Goal: Task Accomplishment & Management: Complete application form

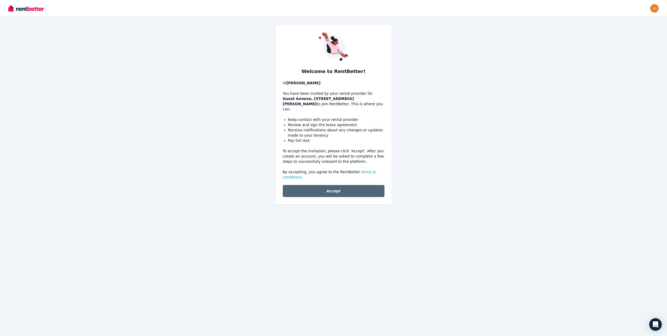
click at [335, 185] on button "Accept" at bounding box center [334, 191] width 102 height 12
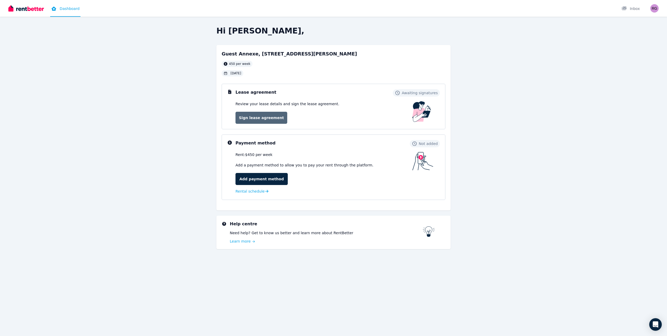
click at [254, 118] on link "Sign lease agreement" at bounding box center [262, 118] width 52 height 12
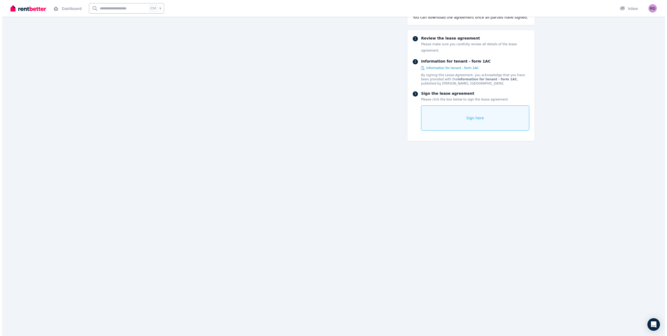
scroll to position [1542, 0]
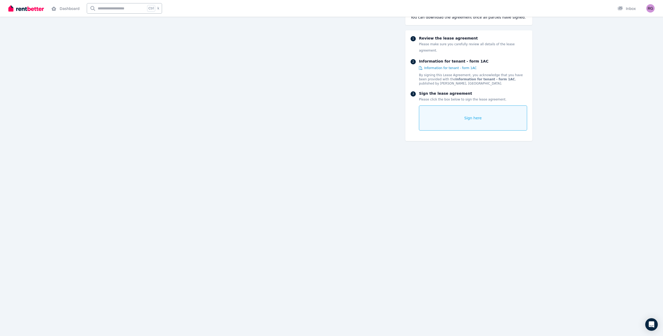
click at [475, 115] on span "Sign here" at bounding box center [474, 117] width 18 height 5
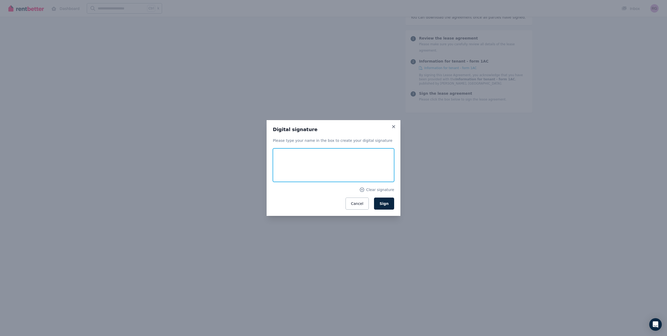
click at [300, 164] on input "text" at bounding box center [333, 164] width 121 height 33
type input "*"
type input "********"
click at [387, 205] on span "Sign" at bounding box center [384, 203] width 9 height 4
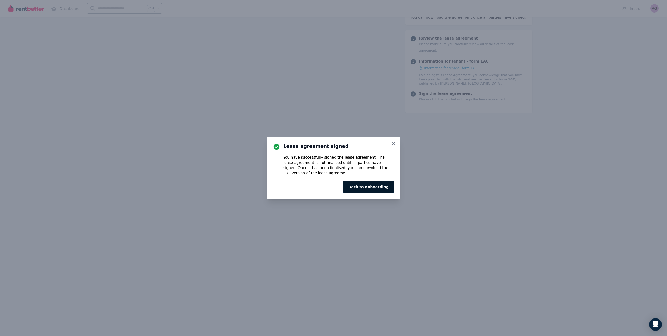
click at [376, 186] on button "Back to onboarding" at bounding box center [368, 187] width 51 height 12
